Goal: Information Seeking & Learning: Learn about a topic

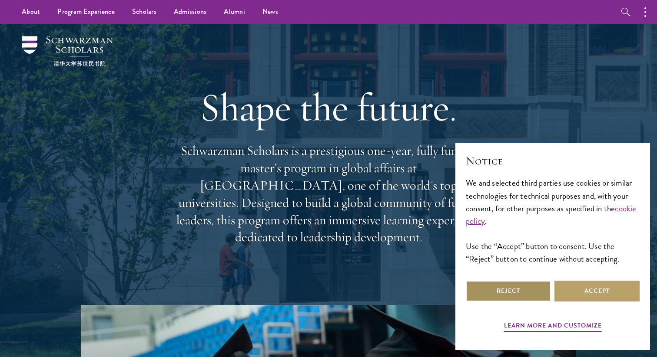
click at [500, 286] on button "Reject" at bounding box center [508, 291] width 85 height 21
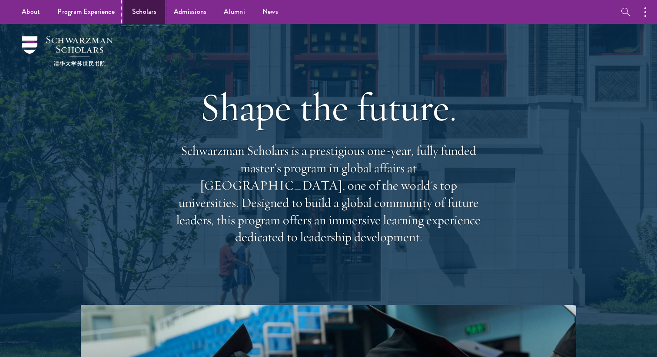
click at [137, 15] on link "Scholars" at bounding box center [144, 12] width 42 height 24
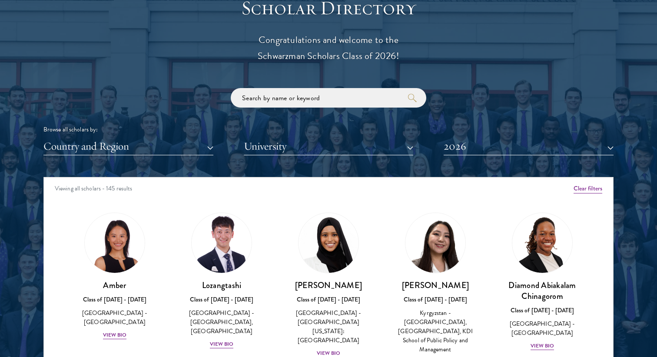
scroll to position [1070, 0]
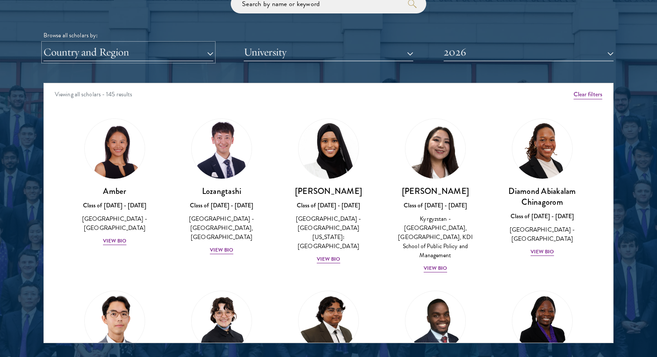
click at [150, 60] on button "Country and Region" at bounding box center [128, 52] width 170 height 18
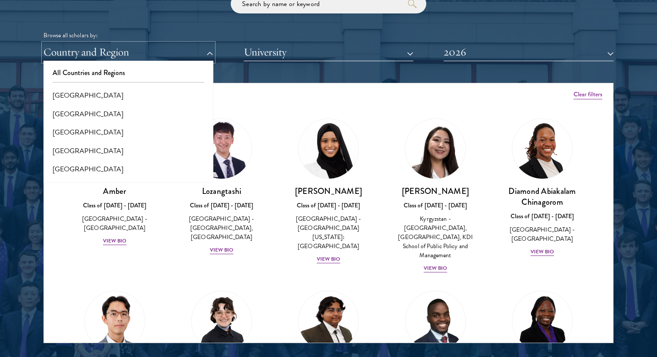
click at [150, 60] on button "Country and Region" at bounding box center [128, 52] width 170 height 18
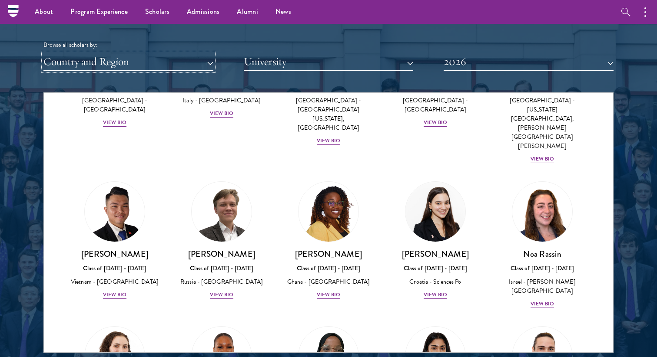
scroll to position [3201, 0]
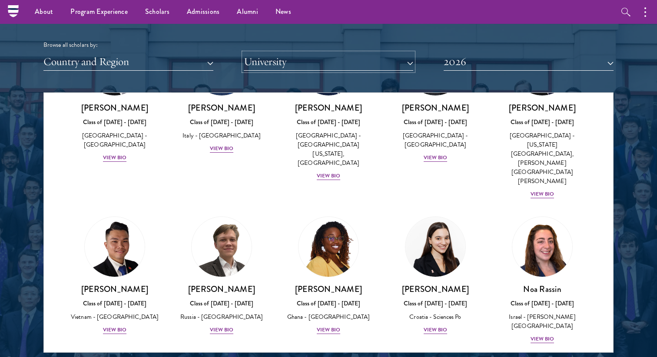
click at [344, 64] on button "University" at bounding box center [329, 62] width 170 height 18
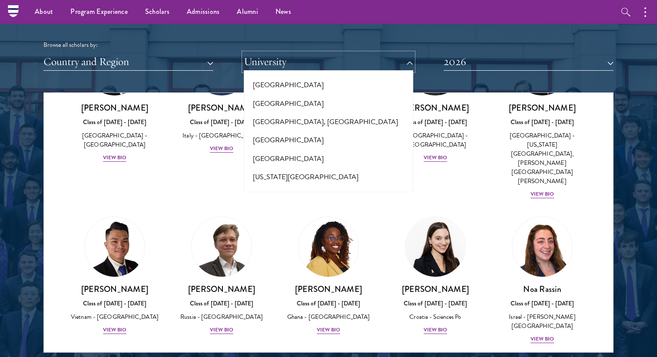
scroll to position [143, 0]
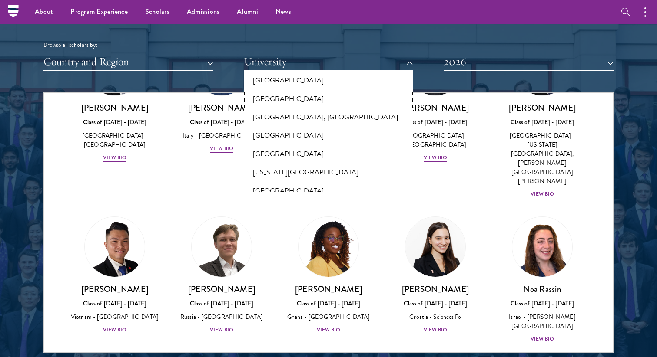
click at [330, 98] on button "[GEOGRAPHIC_DATA]" at bounding box center [328, 99] width 165 height 18
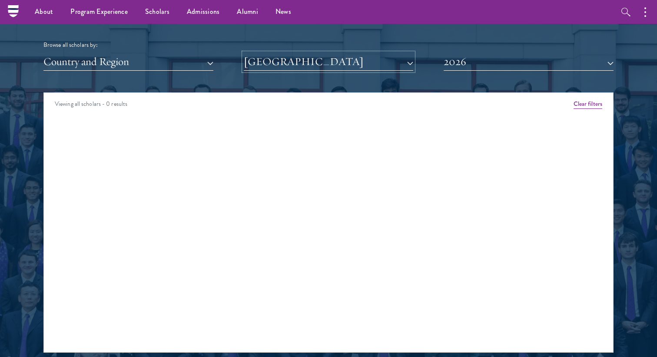
click at [334, 70] on button "[GEOGRAPHIC_DATA]" at bounding box center [329, 62] width 170 height 18
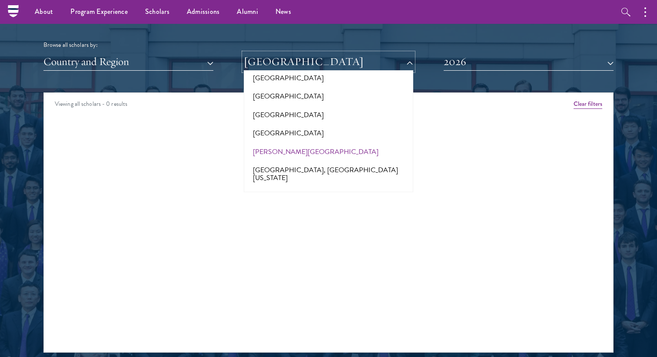
scroll to position [340, 0]
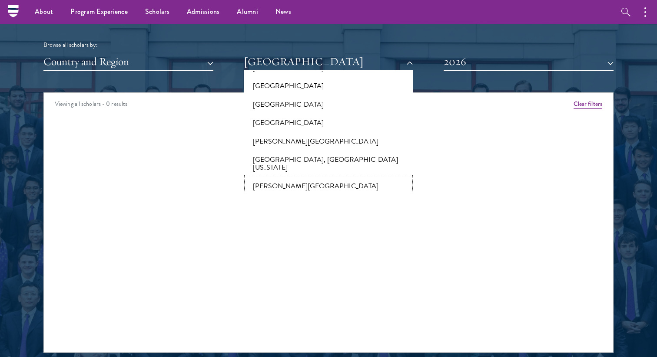
click at [300, 177] on button "[PERSON_NAME][GEOGRAPHIC_DATA]" at bounding box center [328, 186] width 165 height 18
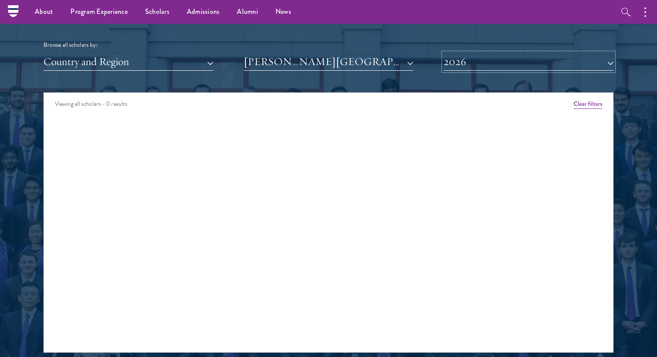
click at [453, 69] on button "2026" at bounding box center [528, 62] width 170 height 18
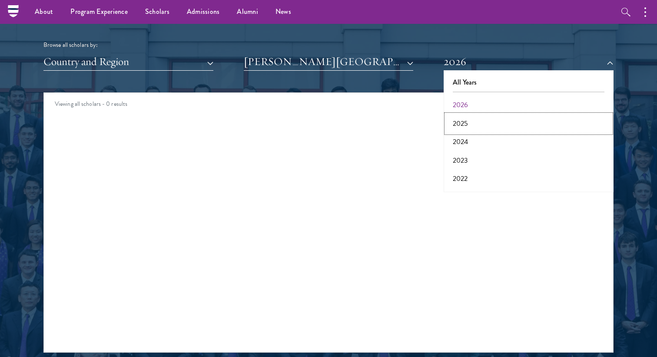
click at [457, 119] on button "2025" at bounding box center [528, 124] width 165 height 18
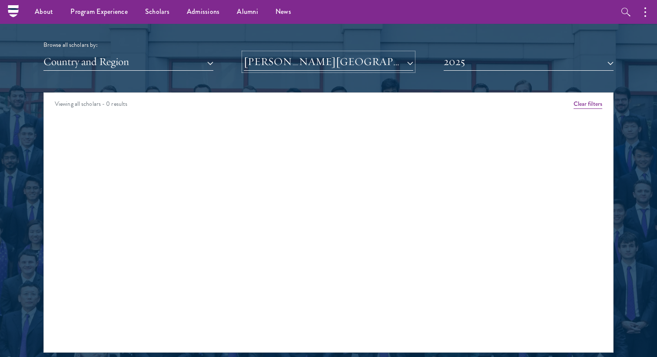
click at [390, 69] on button "[PERSON_NAME][GEOGRAPHIC_DATA]" at bounding box center [329, 62] width 170 height 18
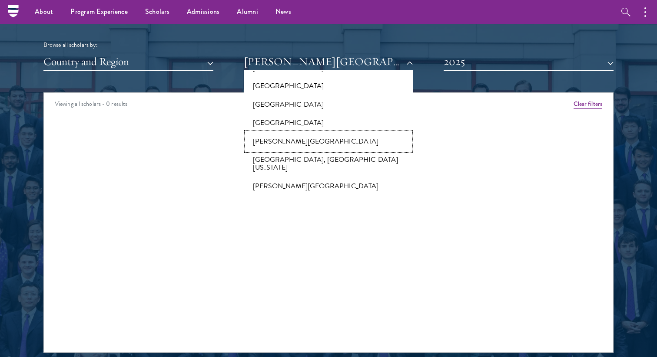
click at [371, 132] on button "[PERSON_NAME][GEOGRAPHIC_DATA]" at bounding box center [328, 141] width 165 height 18
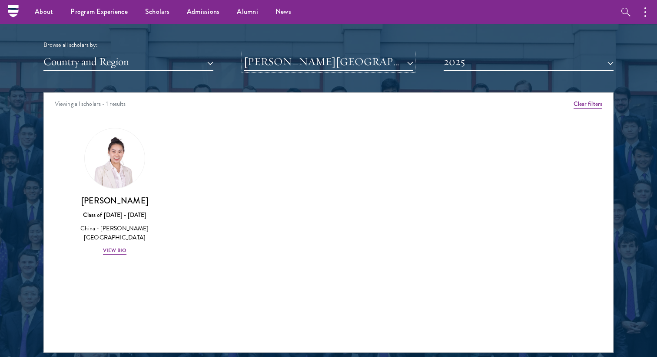
click at [360, 68] on button "[PERSON_NAME][GEOGRAPHIC_DATA]" at bounding box center [329, 62] width 170 height 18
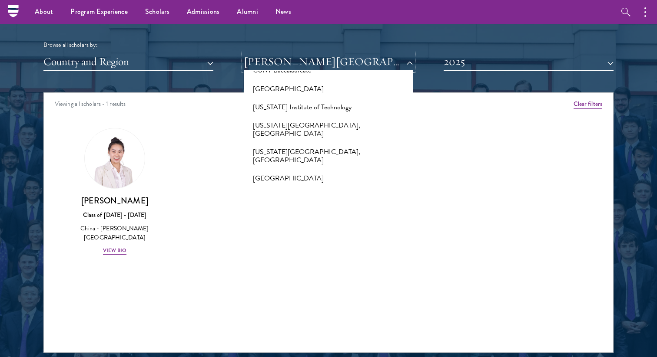
scroll to position [1029, 0]
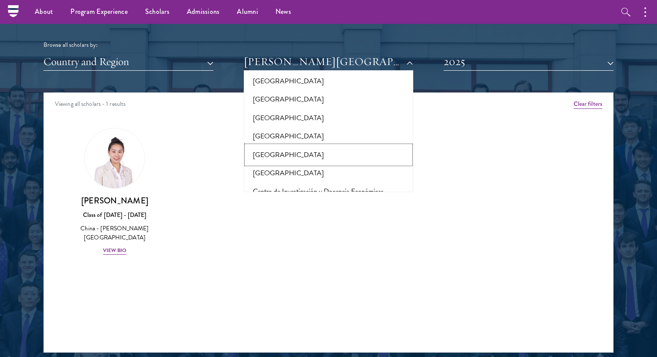
click at [350, 146] on button "[GEOGRAPHIC_DATA]" at bounding box center [328, 155] width 165 height 18
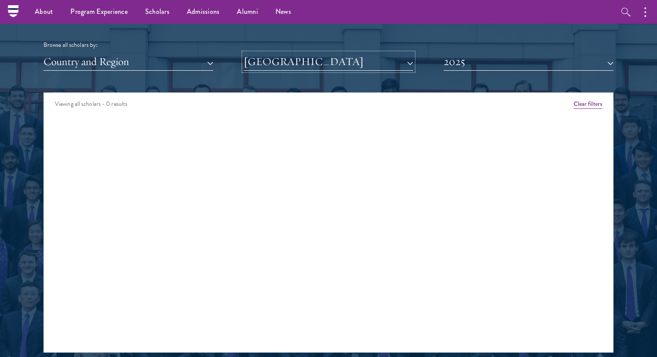
click at [344, 61] on button "[GEOGRAPHIC_DATA]" at bounding box center [329, 62] width 170 height 18
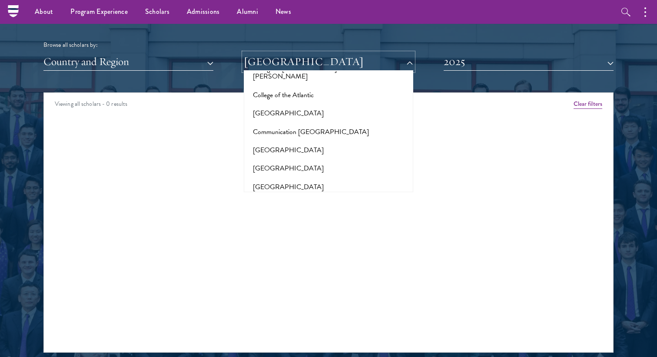
scroll to position [1473, 0]
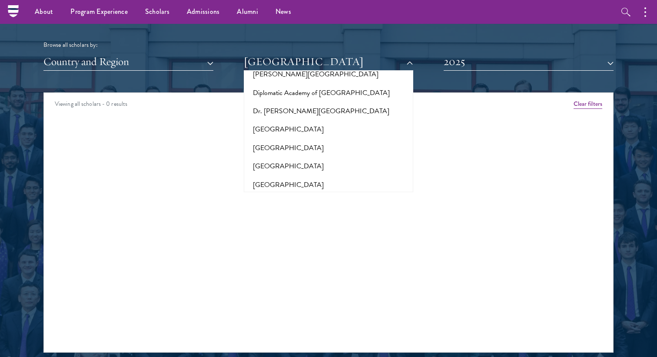
click at [342, 194] on button "[GEOGRAPHIC_DATA]" at bounding box center [328, 203] width 165 height 18
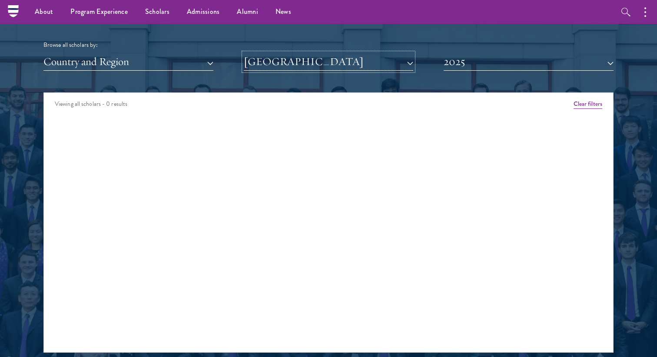
click at [336, 70] on button "[GEOGRAPHIC_DATA]" at bounding box center [329, 62] width 170 height 18
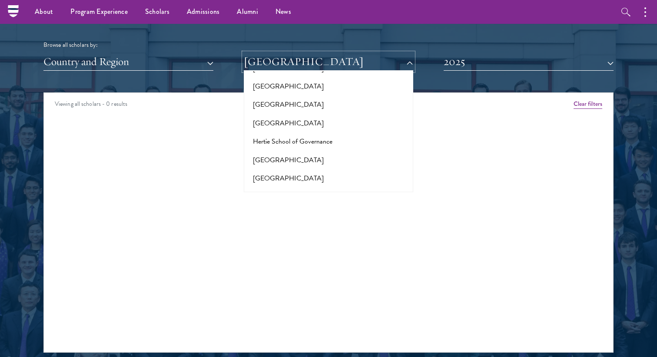
scroll to position [2402, 0]
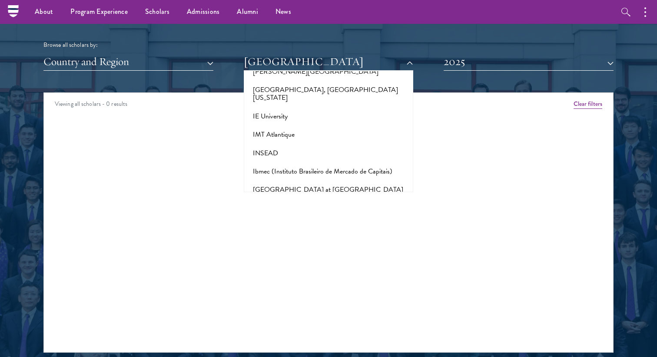
click at [323, 255] on button "[GEOGRAPHIC_DATA], [GEOGRAPHIC_DATA]" at bounding box center [328, 264] width 165 height 18
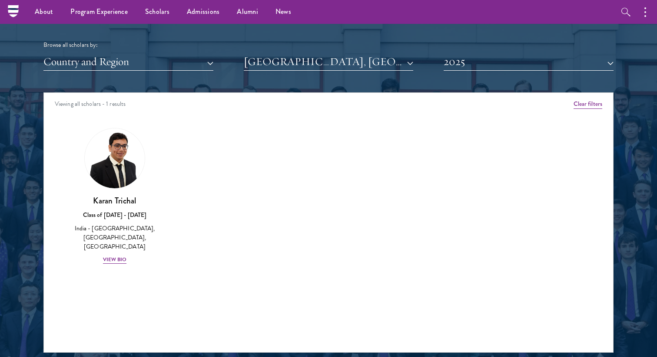
click at [332, 86] on div "Scholar Directory Congratulations and welcome to the Schwarzman Scholars Class …" at bounding box center [328, 132] width 570 height 442
click at [331, 77] on div "Scholar Directory Congratulations and welcome to the Schwarzman Scholars Class …" at bounding box center [328, 132] width 570 height 442
click at [327, 71] on button "[GEOGRAPHIC_DATA], [GEOGRAPHIC_DATA]" at bounding box center [329, 62] width 170 height 18
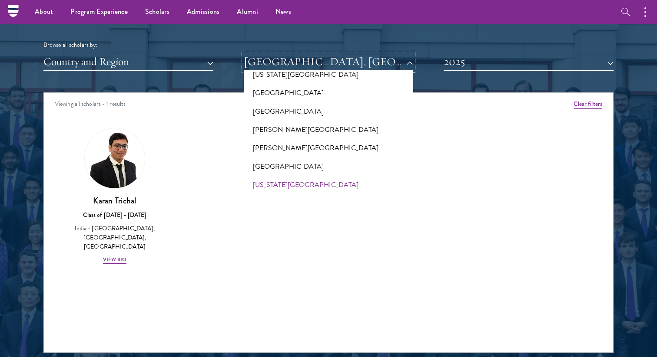
scroll to position [3305, 0]
click at [311, 267] on button "[GEOGRAPHIC_DATA]" at bounding box center [328, 276] width 165 height 18
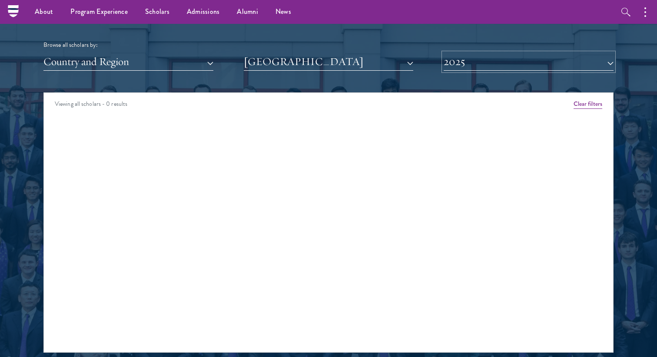
click at [449, 64] on button "2025" at bounding box center [528, 62] width 170 height 18
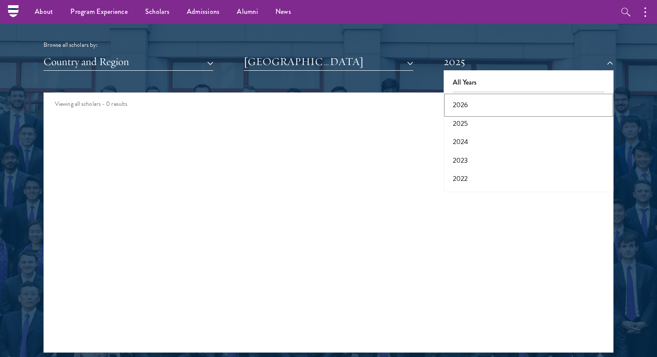
click at [463, 104] on button "2026" at bounding box center [528, 105] width 165 height 18
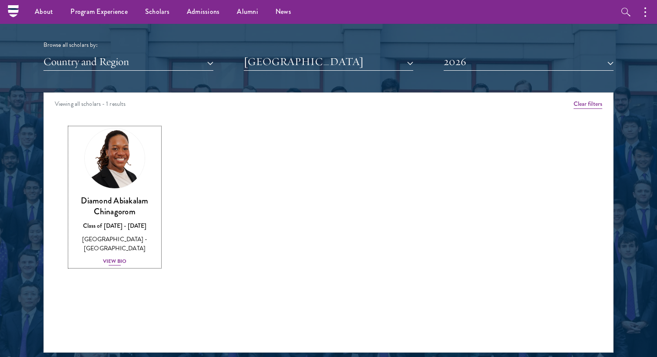
click at [116, 258] on div "View Bio" at bounding box center [115, 262] width 24 height 8
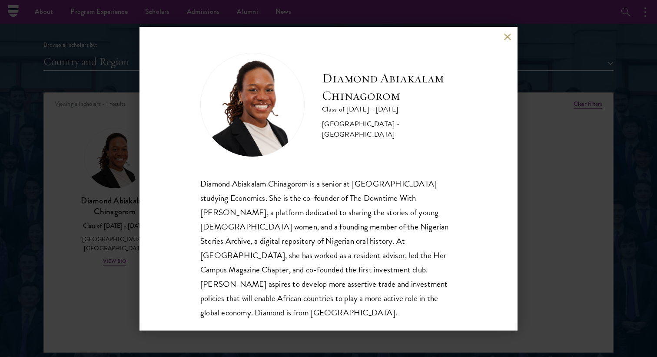
scroll to position [1, 0]
click at [215, 249] on div "Diamond Abiakalam Chinagorom is a senior at [GEOGRAPHIC_DATA] studying Economic…" at bounding box center [328, 247] width 256 height 143
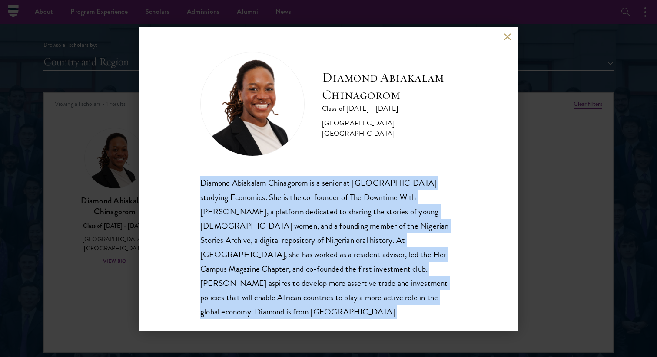
click at [215, 249] on div "Diamond Abiakalam Chinagorom is a senior at [GEOGRAPHIC_DATA] studying Economic…" at bounding box center [328, 247] width 256 height 143
click at [504, 39] on button at bounding box center [506, 36] width 7 height 7
